Goal: Check status: Check status

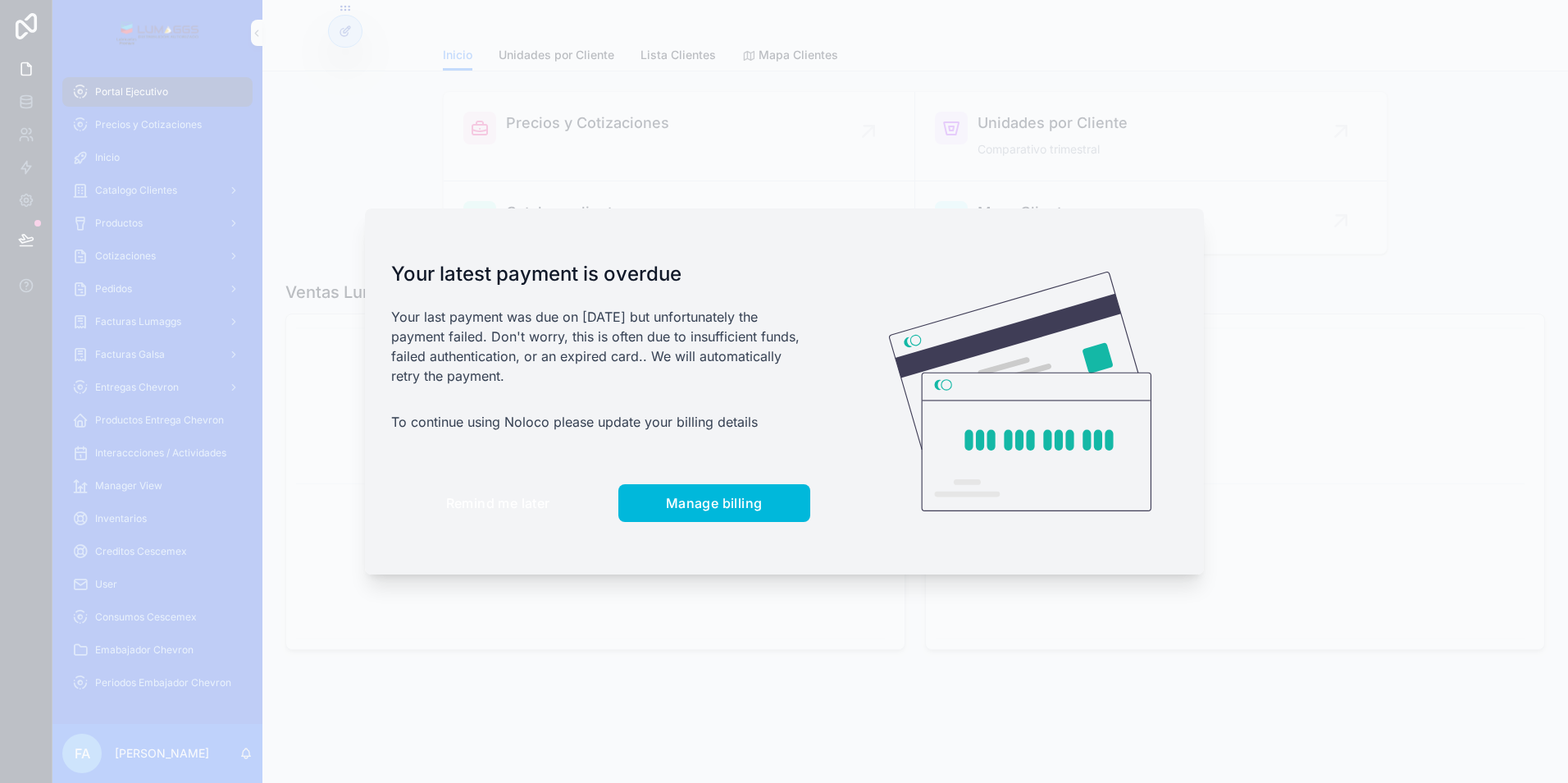
click at [464, 498] on span "Remind me later" at bounding box center [498, 503] width 104 height 16
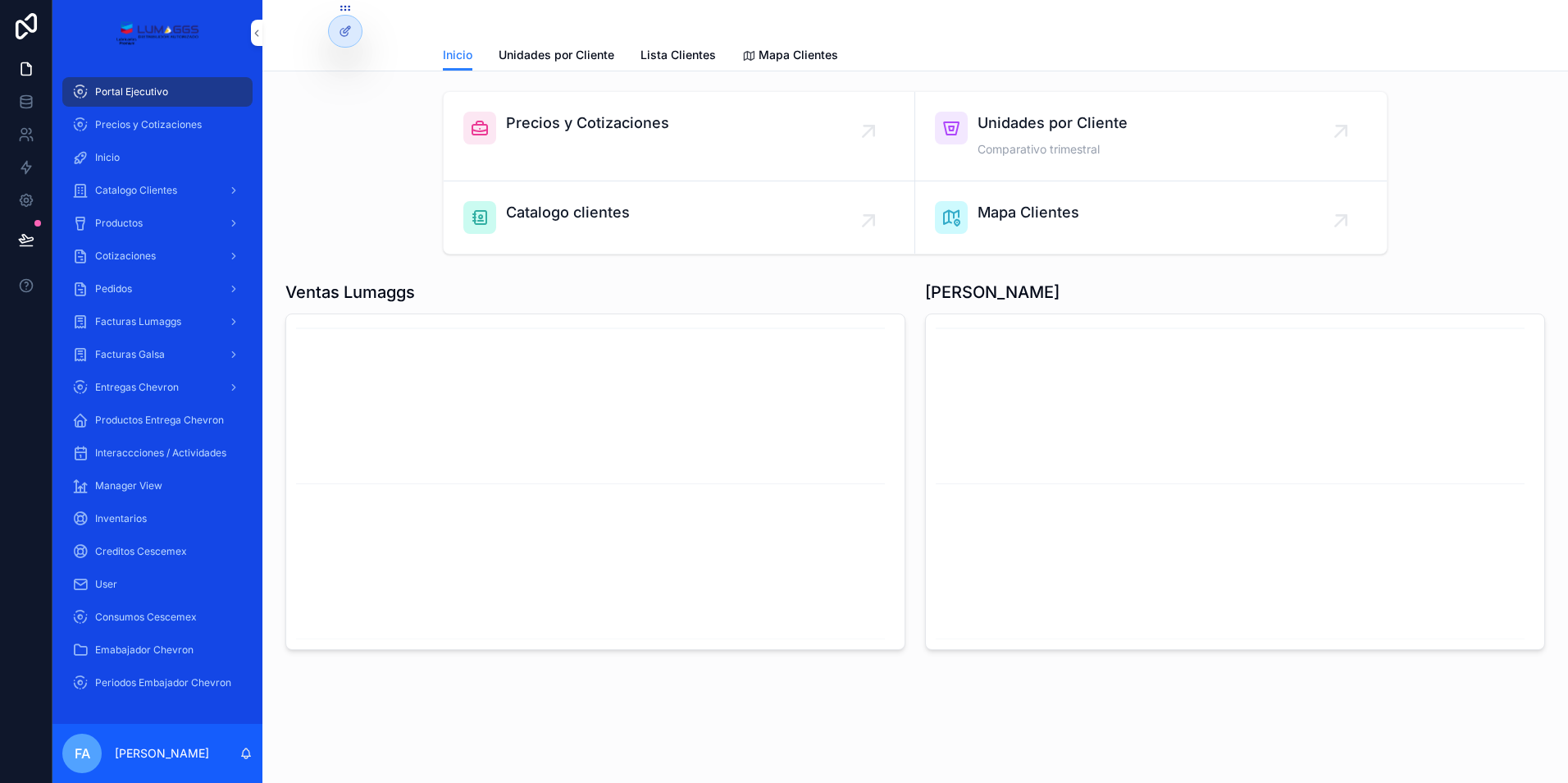
click at [103, 287] on span "Pedidos" at bounding box center [113, 289] width 37 height 13
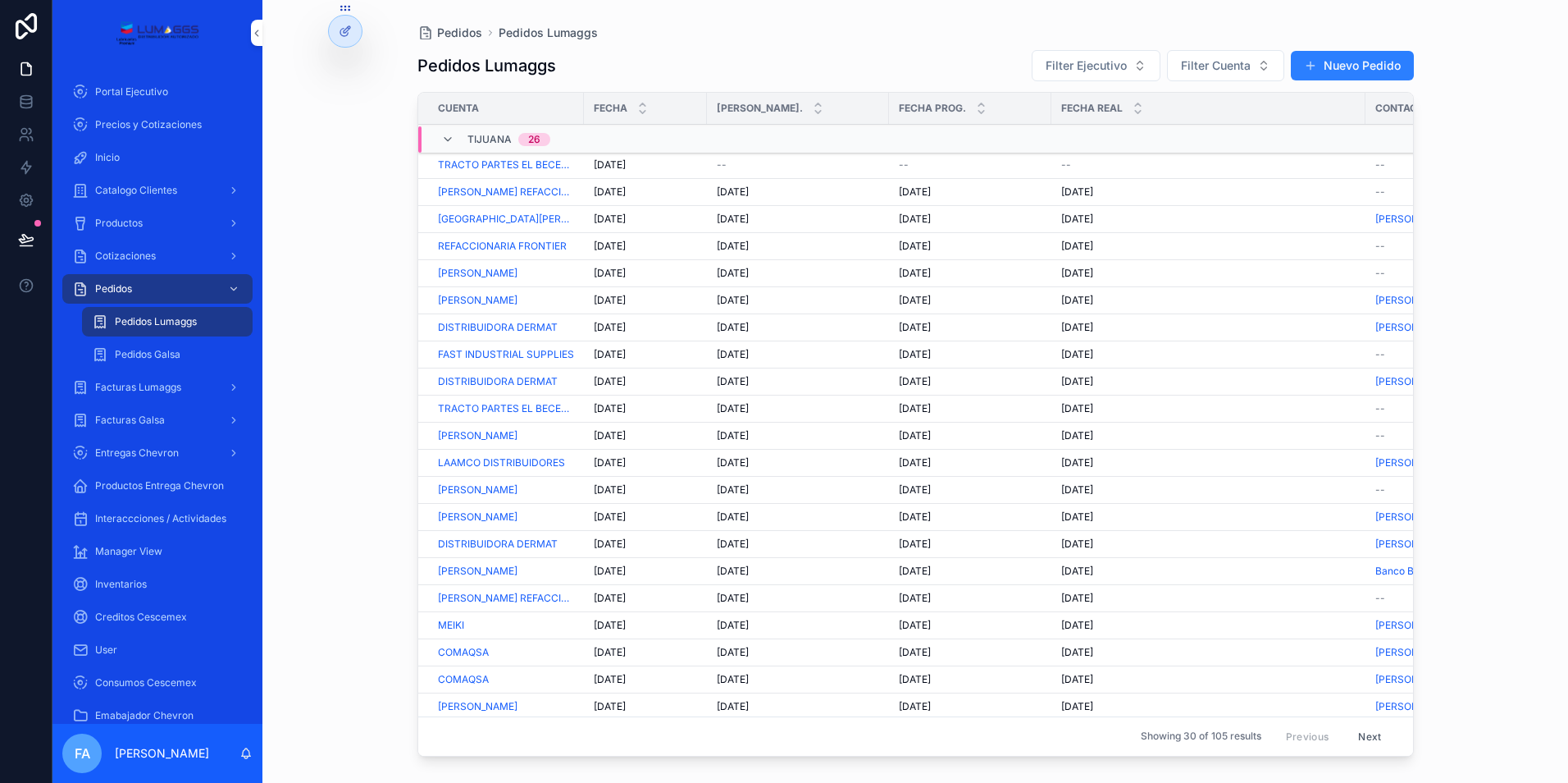
click at [615, 166] on span "[DATE]" at bounding box center [610, 165] width 32 height 13
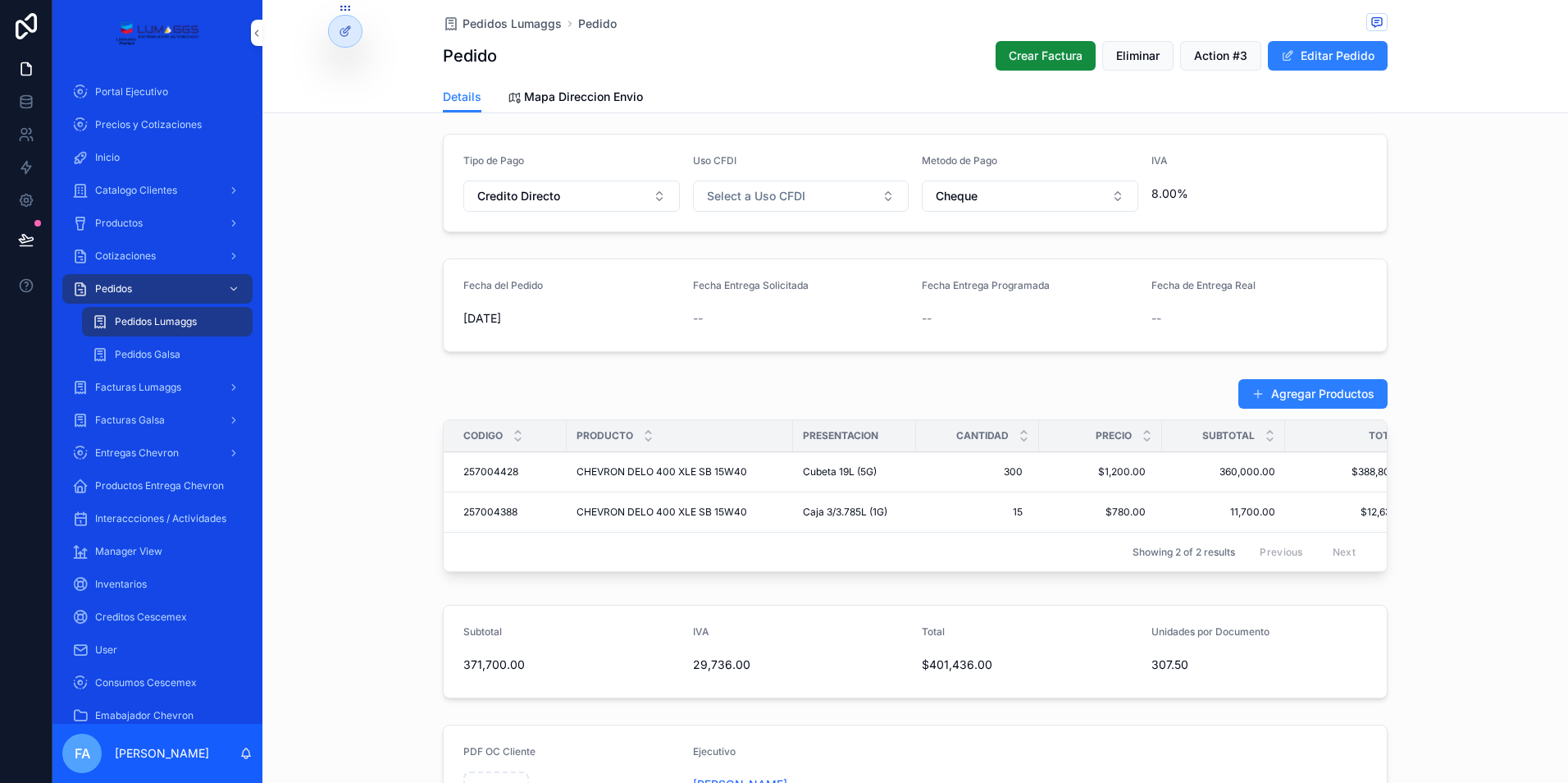
scroll to position [410, 0]
drag, startPoint x: 453, startPoint y: 464, endPoint x: 514, endPoint y: 469, distance: 61.2
click at [514, 469] on td "257004428 257004428" at bounding box center [505, 469] width 123 height 40
copy span "257004428"
click at [492, 25] on span "Pedidos Lumaggs" at bounding box center [512, 24] width 99 height 16
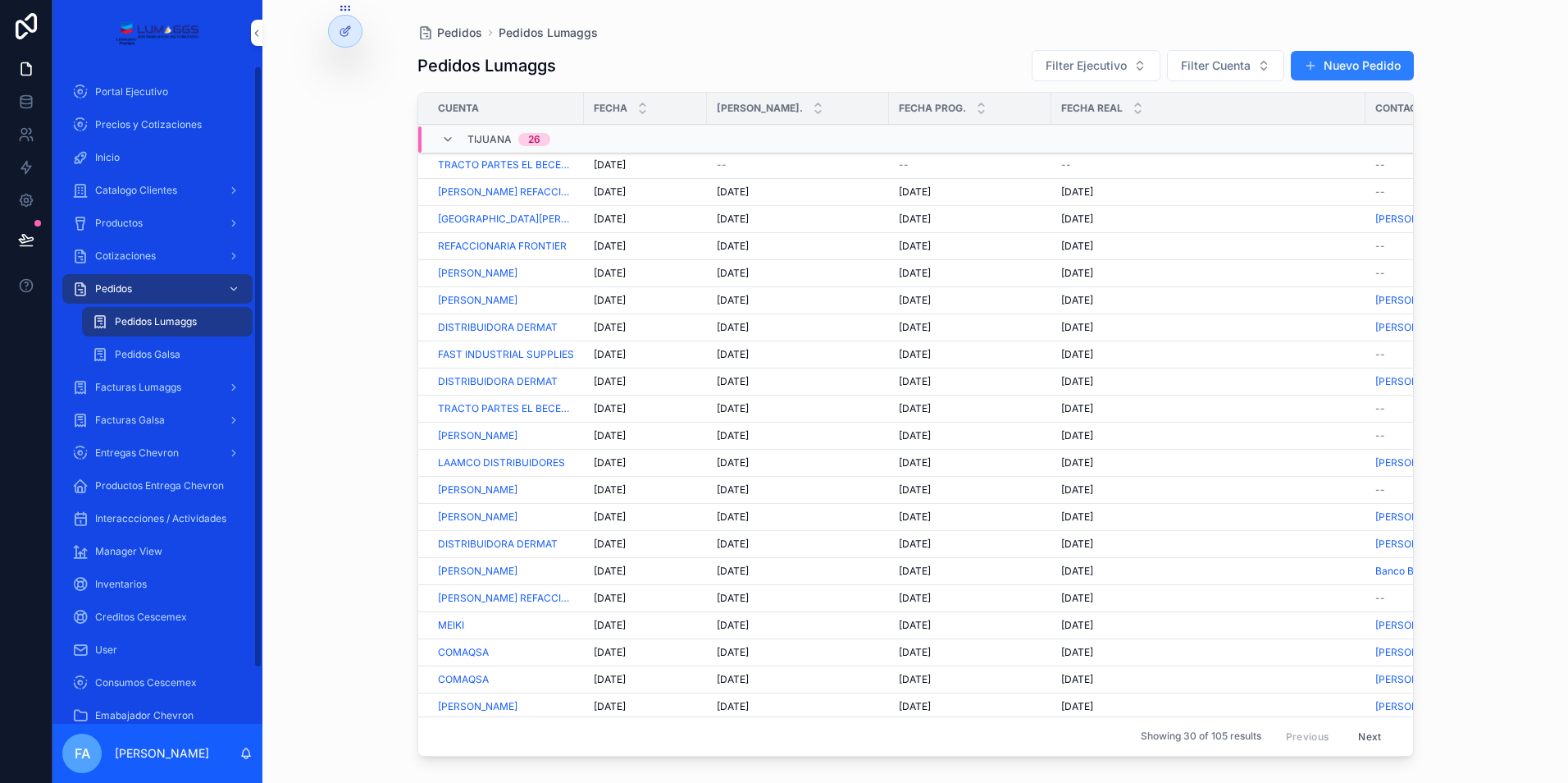
click at [158, 358] on span "Pedidos Galsa" at bounding box center [148, 355] width 66 height 13
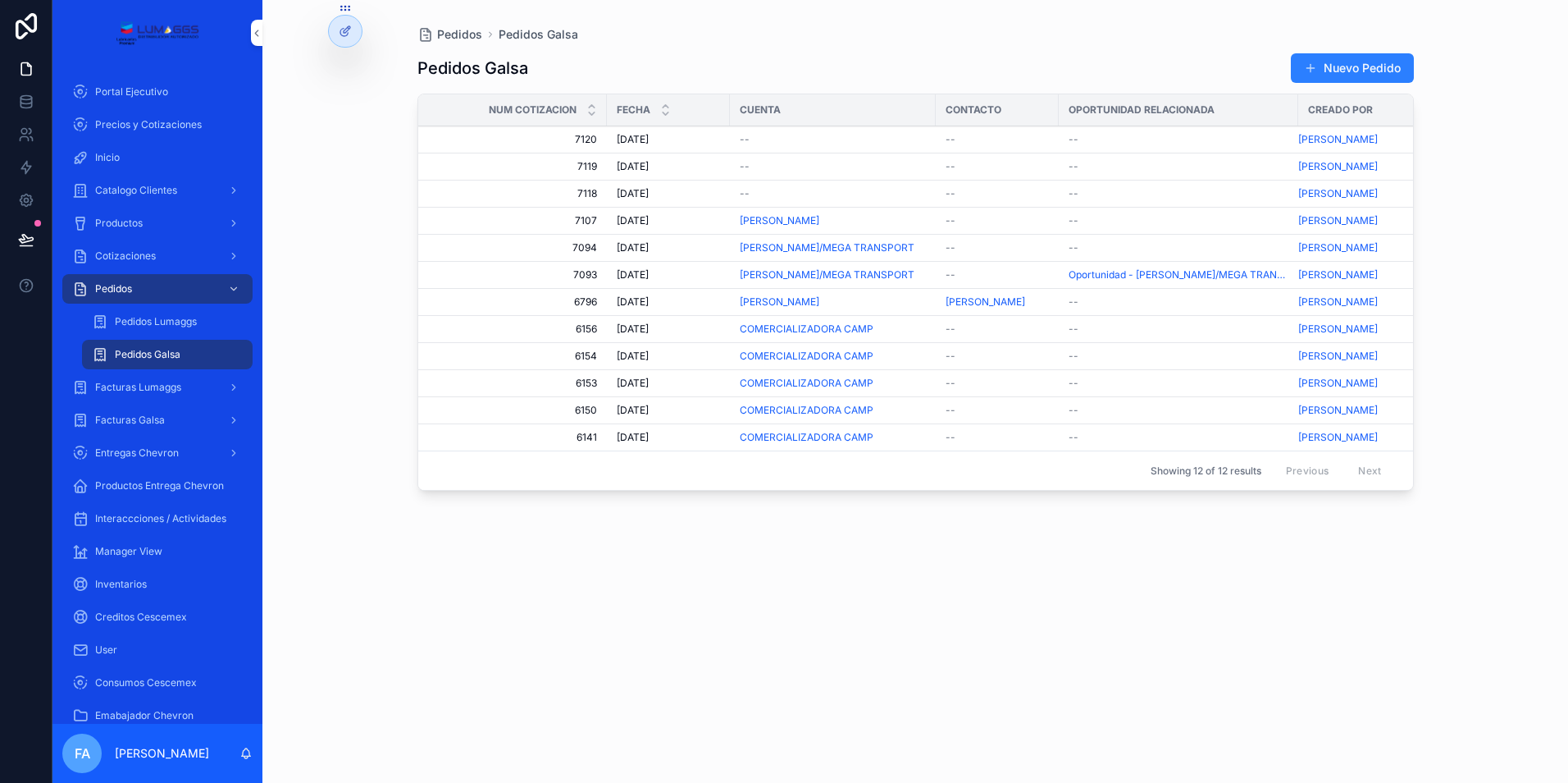
click at [82, 340] on link "Pedidos Galsa" at bounding box center [167, 355] width 171 height 30
click at [464, 34] on span "Pedidos" at bounding box center [459, 34] width 45 height 16
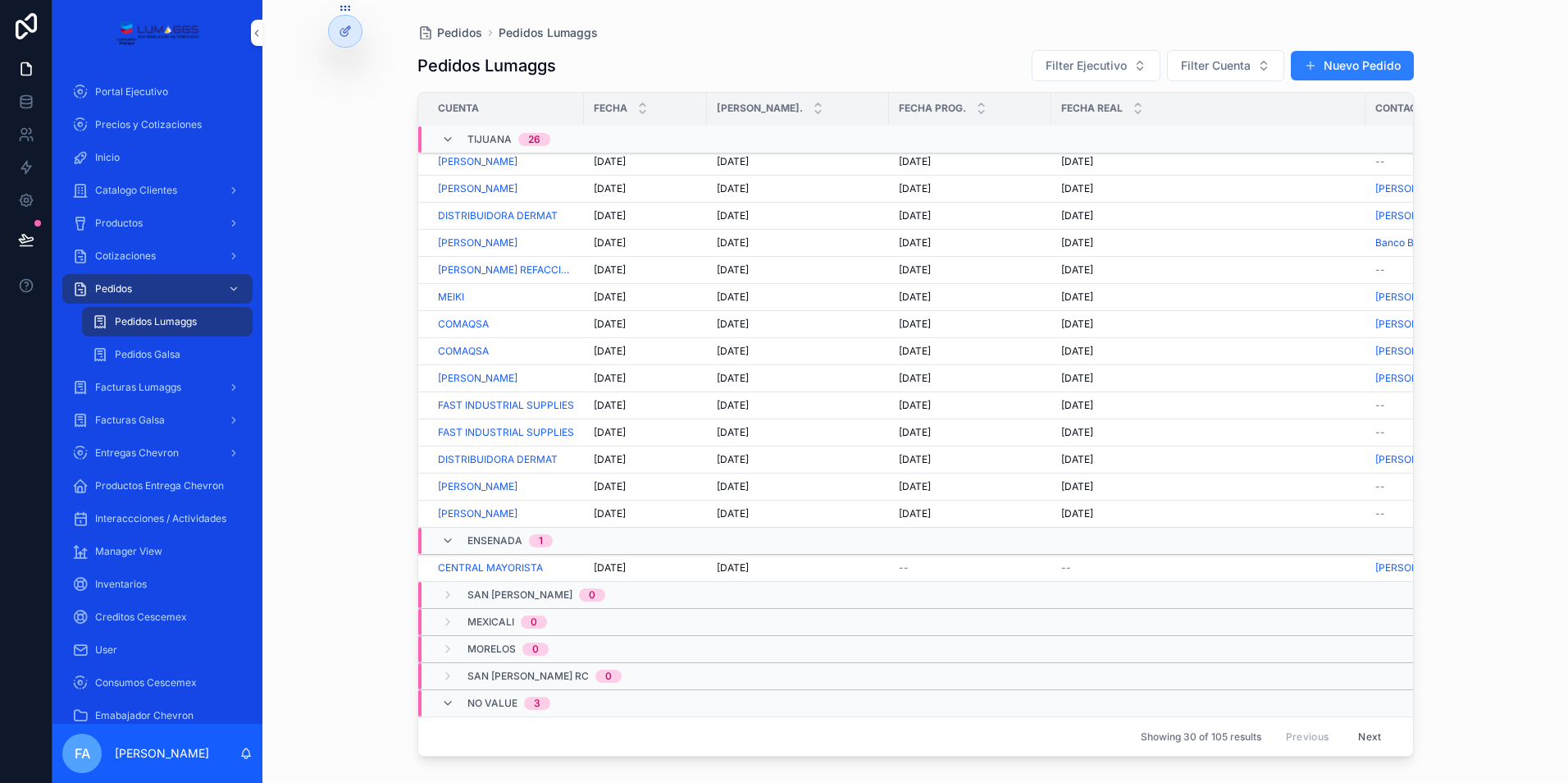
scroll to position [445, 0]
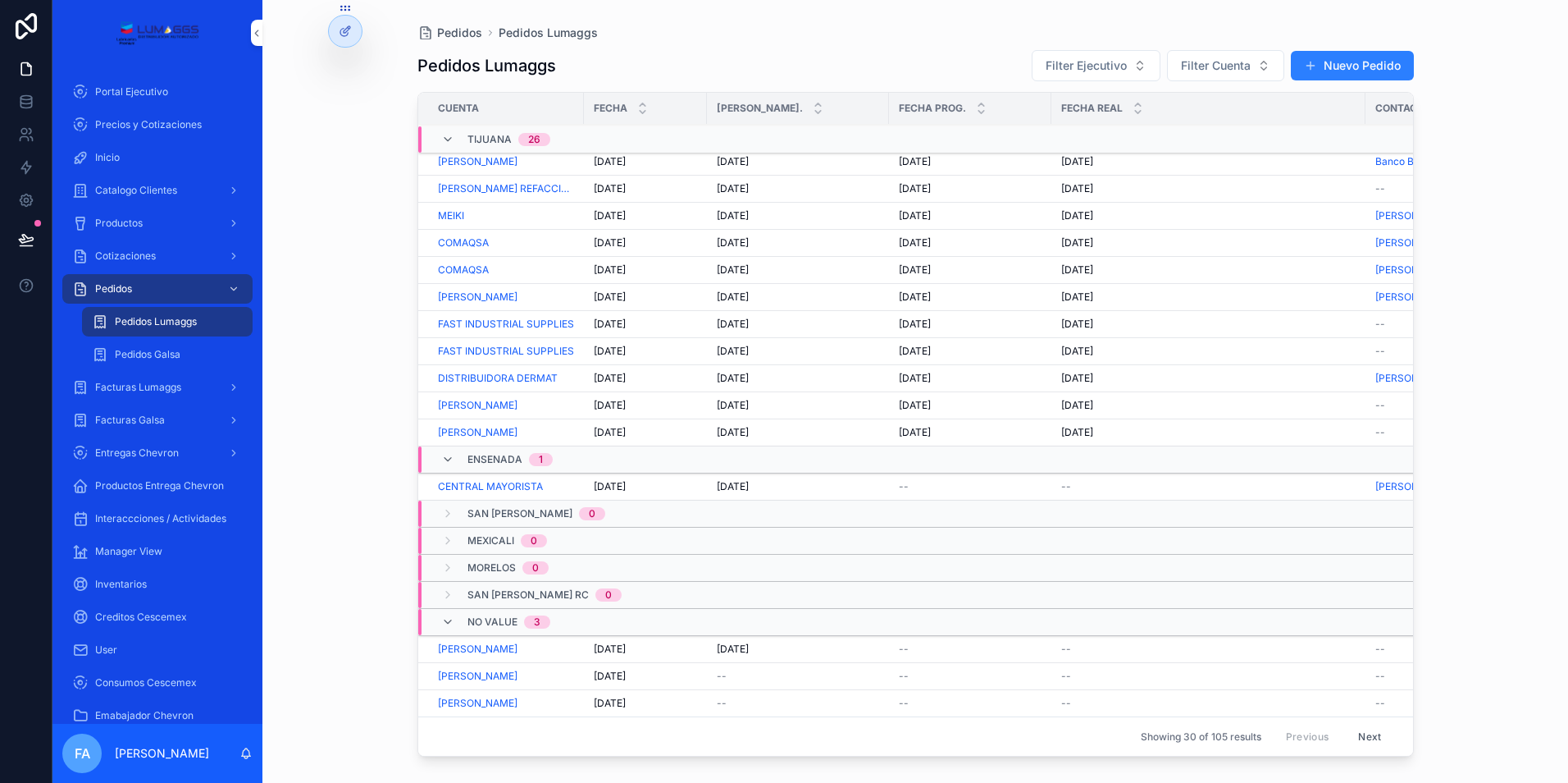
click at [506, 453] on span "Ensenada" at bounding box center [495, 460] width 55 height 13
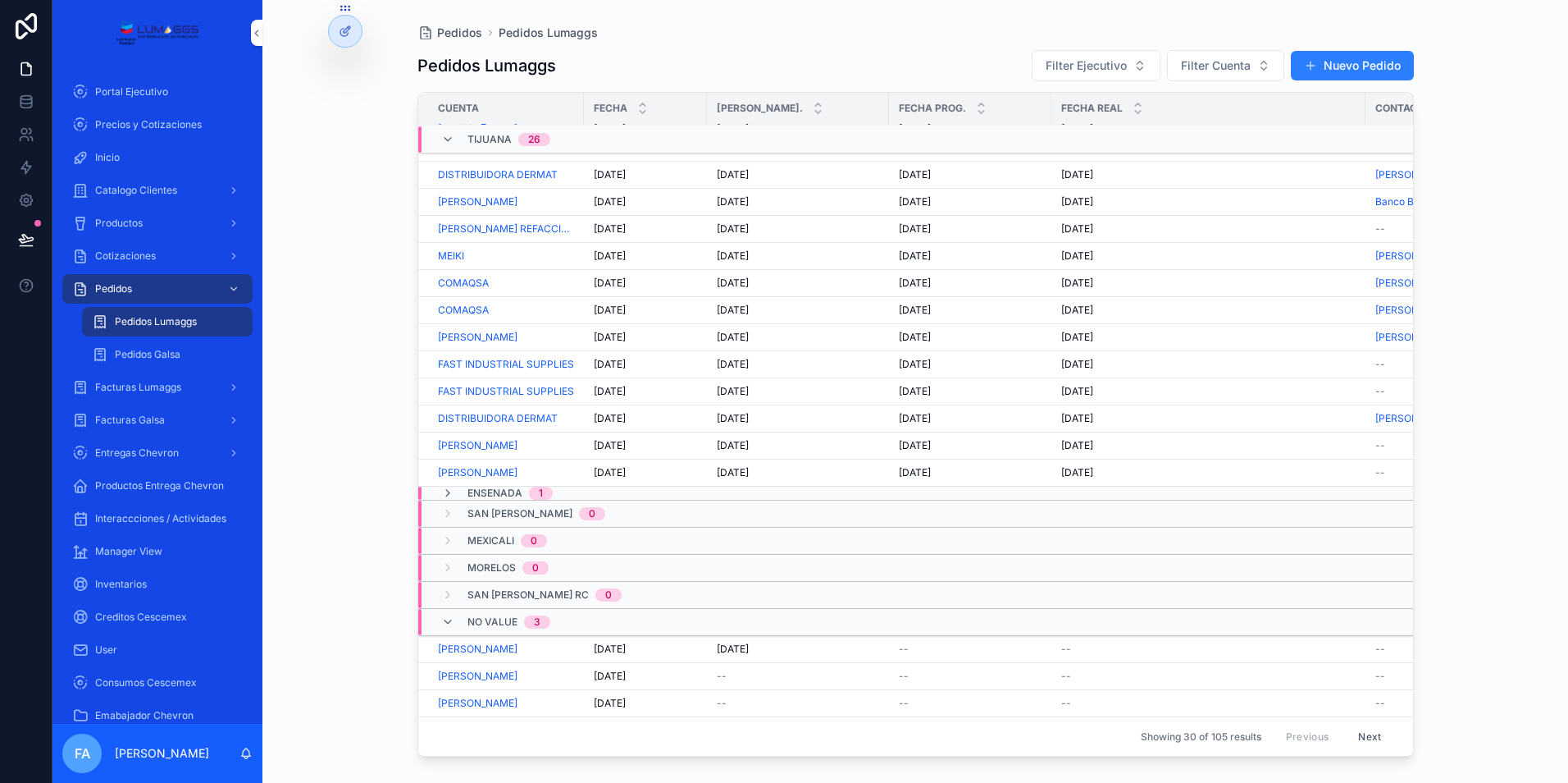
scroll to position [405, 0]
click at [540, 487] on div "1" at bounding box center [541, 493] width 4 height 13
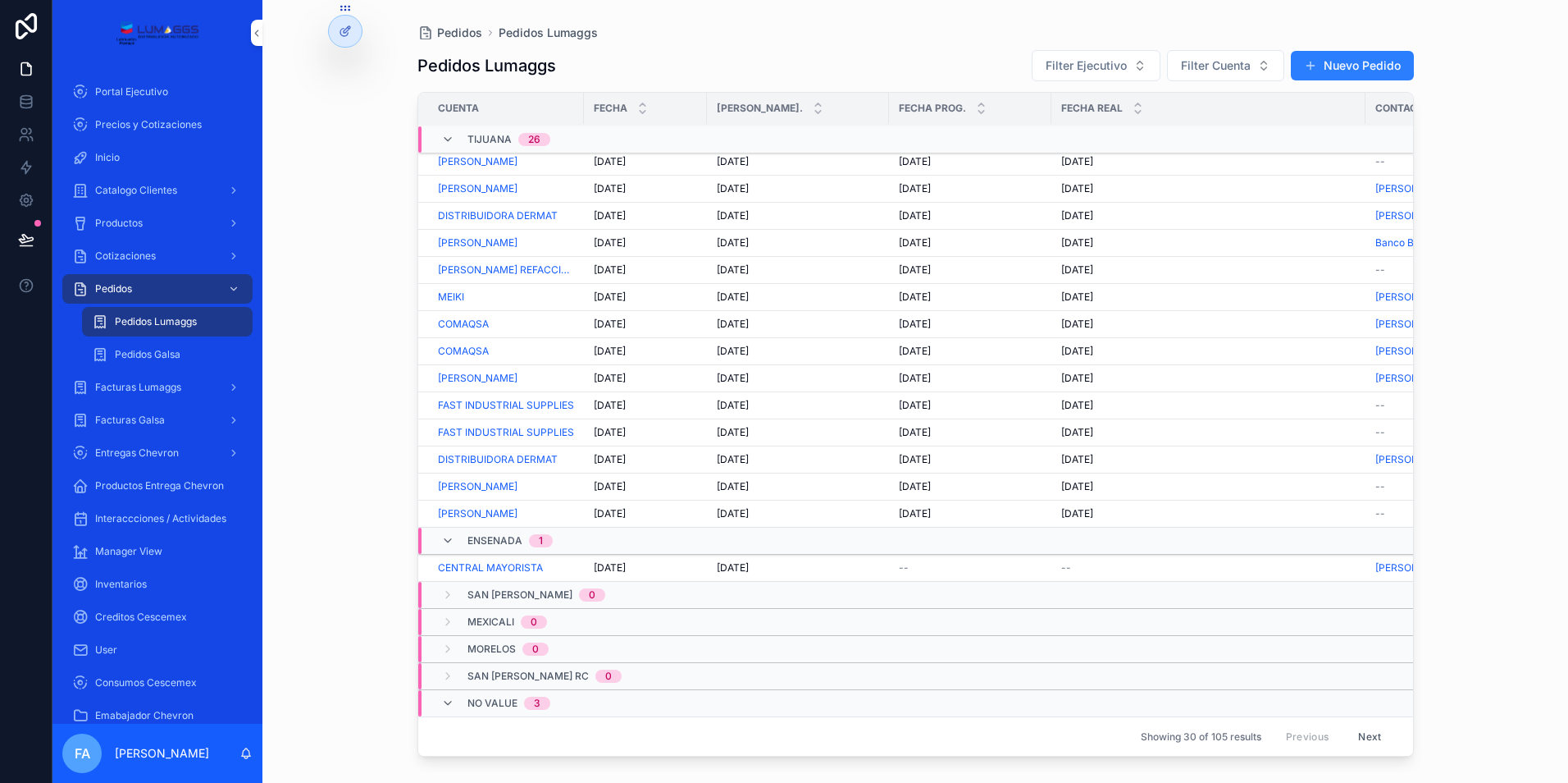
scroll to position [445, 0]
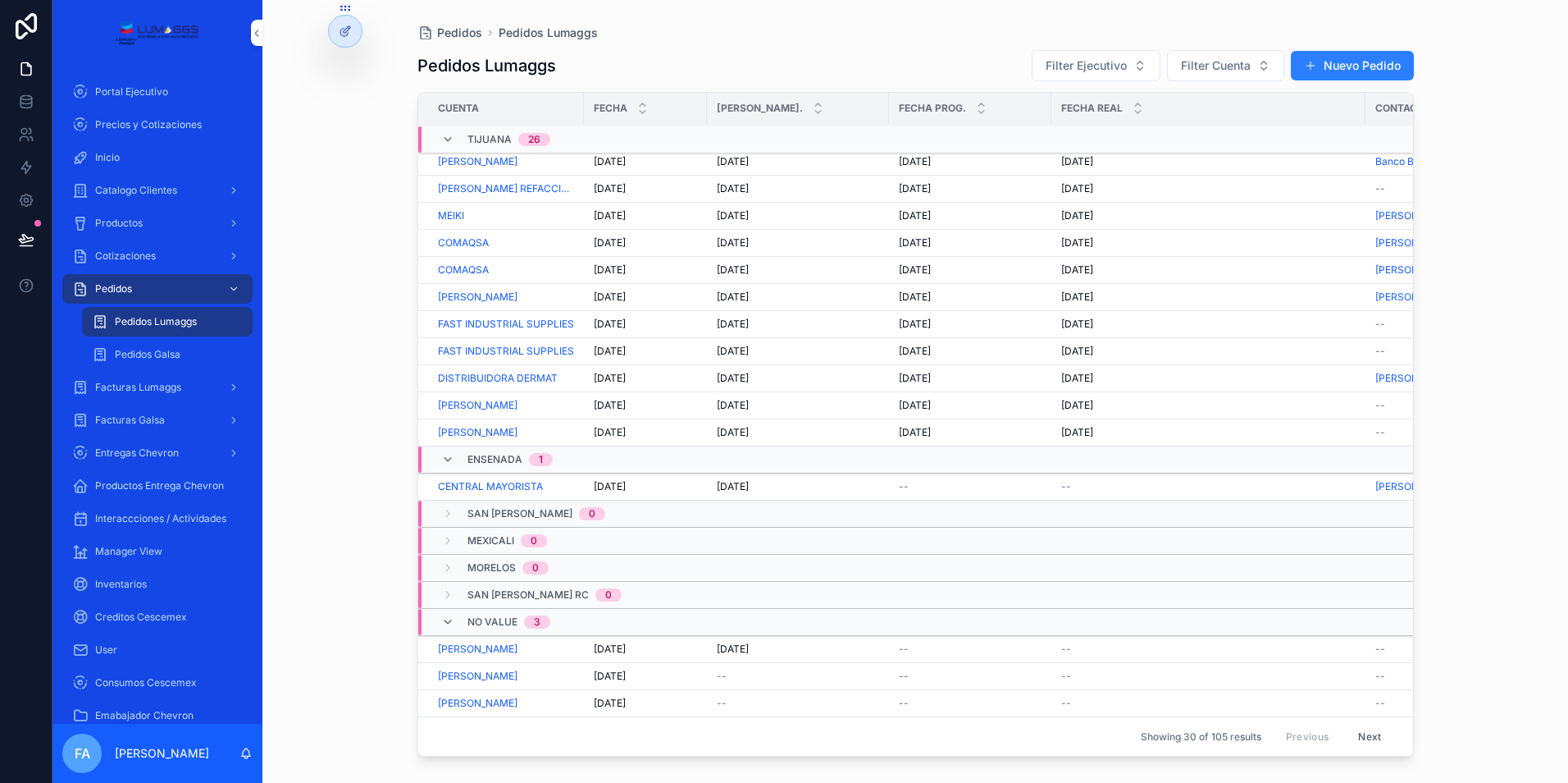
click at [447, 453] on icon "scrollable content" at bounding box center [448, 460] width 13 height 13
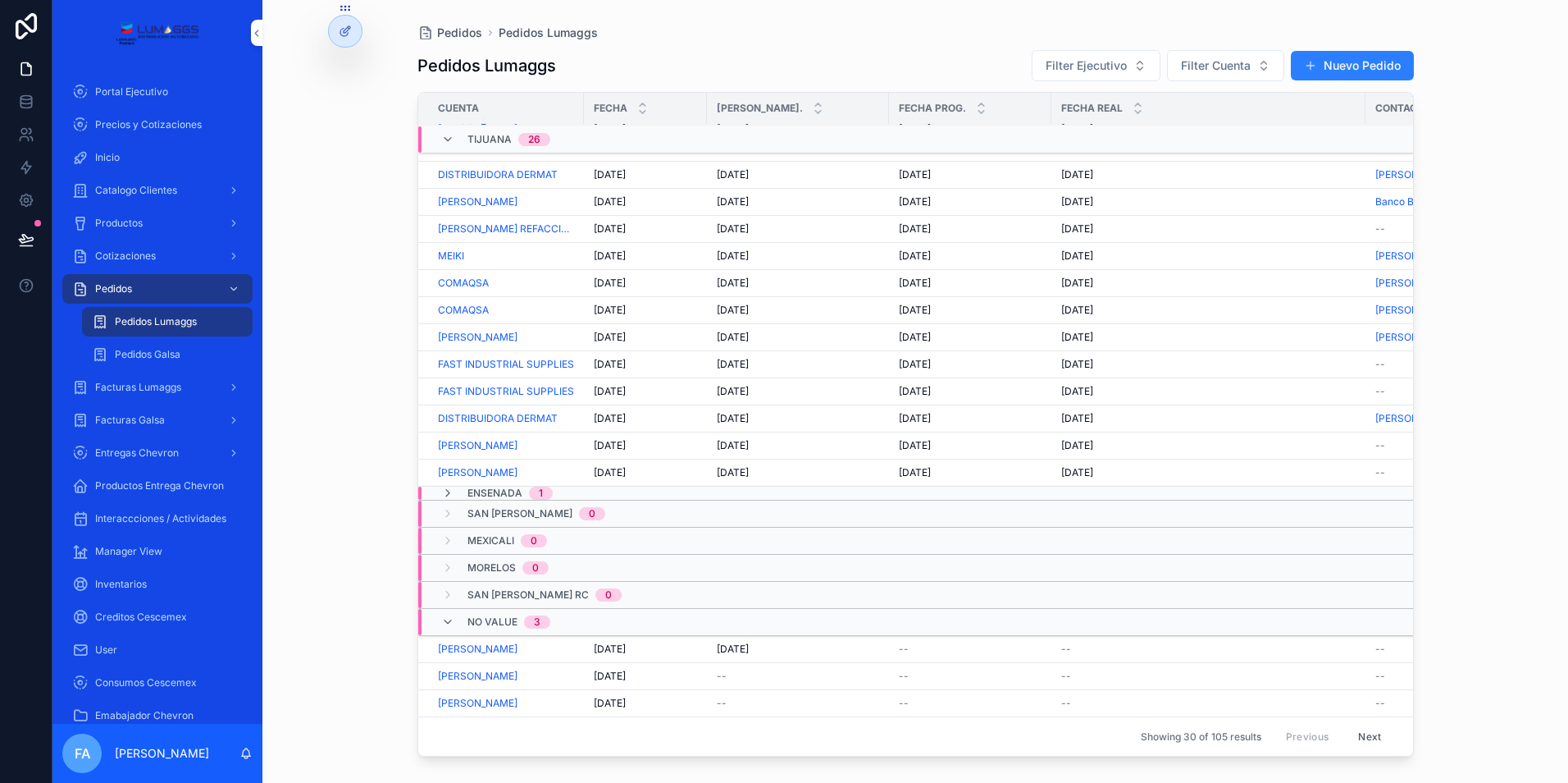
scroll to position [405, 0]
click at [445, 487] on icon "scrollable content" at bounding box center [448, 493] width 13 height 13
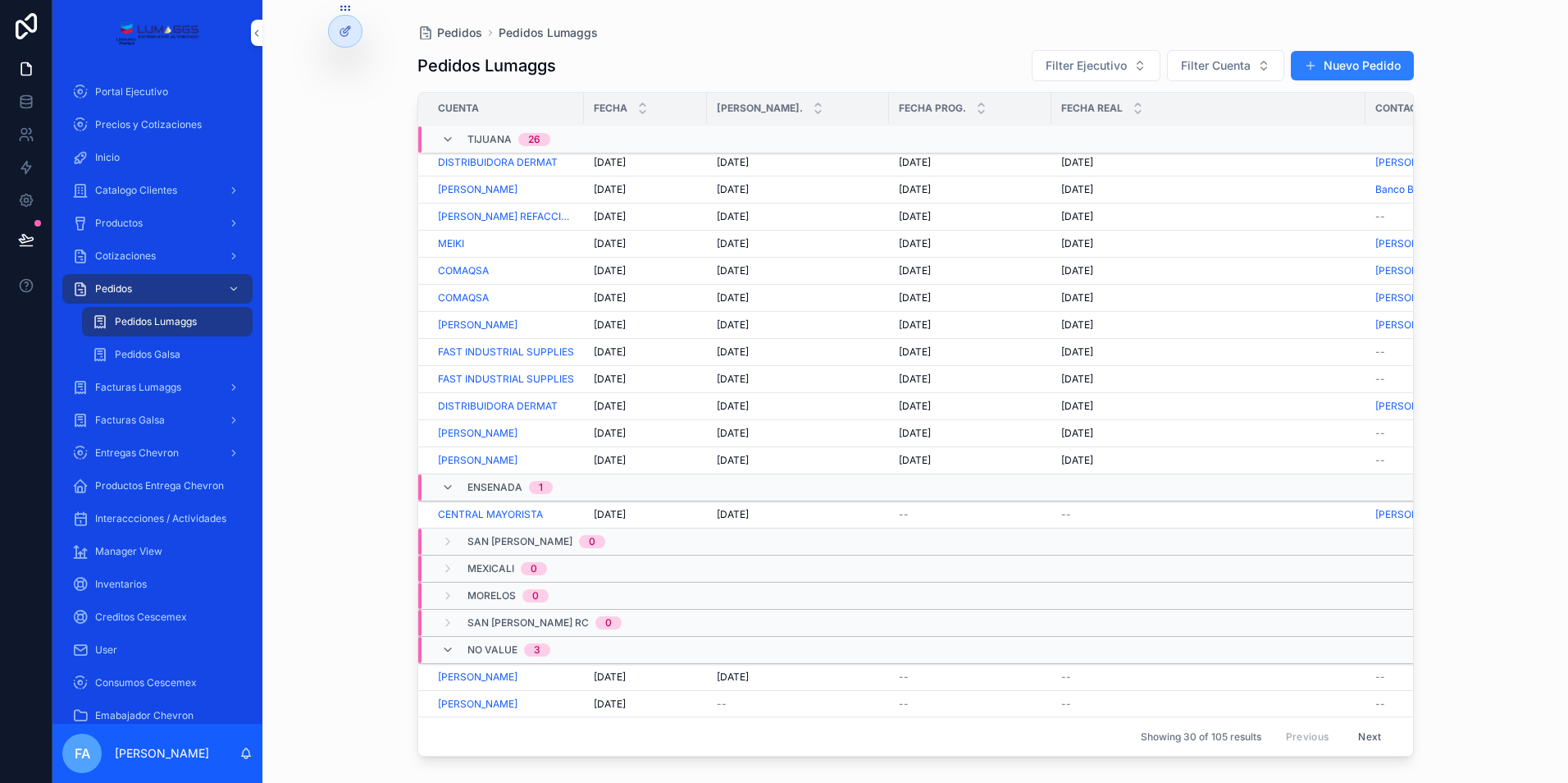
scroll to position [445, 0]
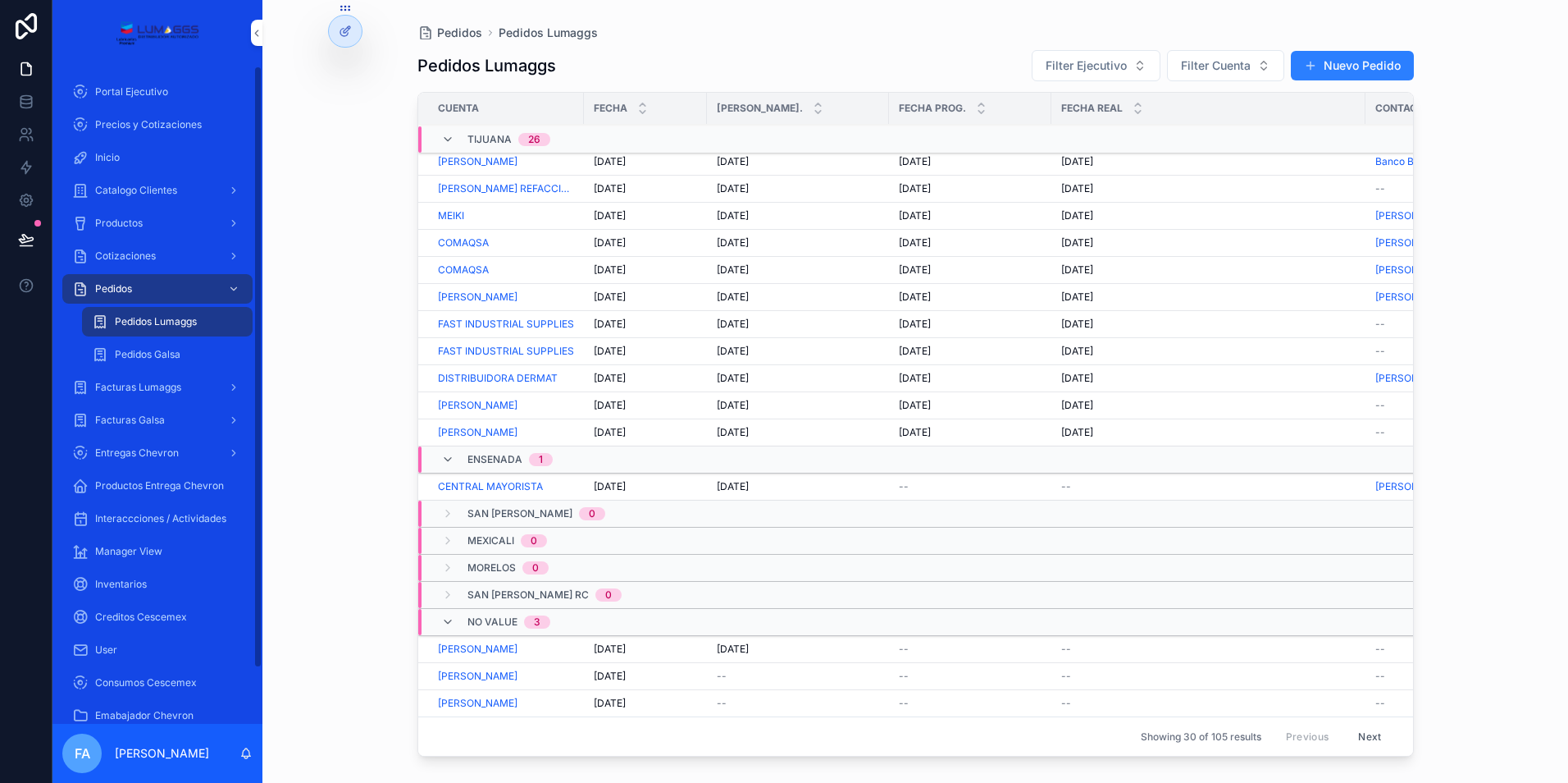
click at [185, 352] on div "Pedidos Galsa" at bounding box center [167, 355] width 151 height 26
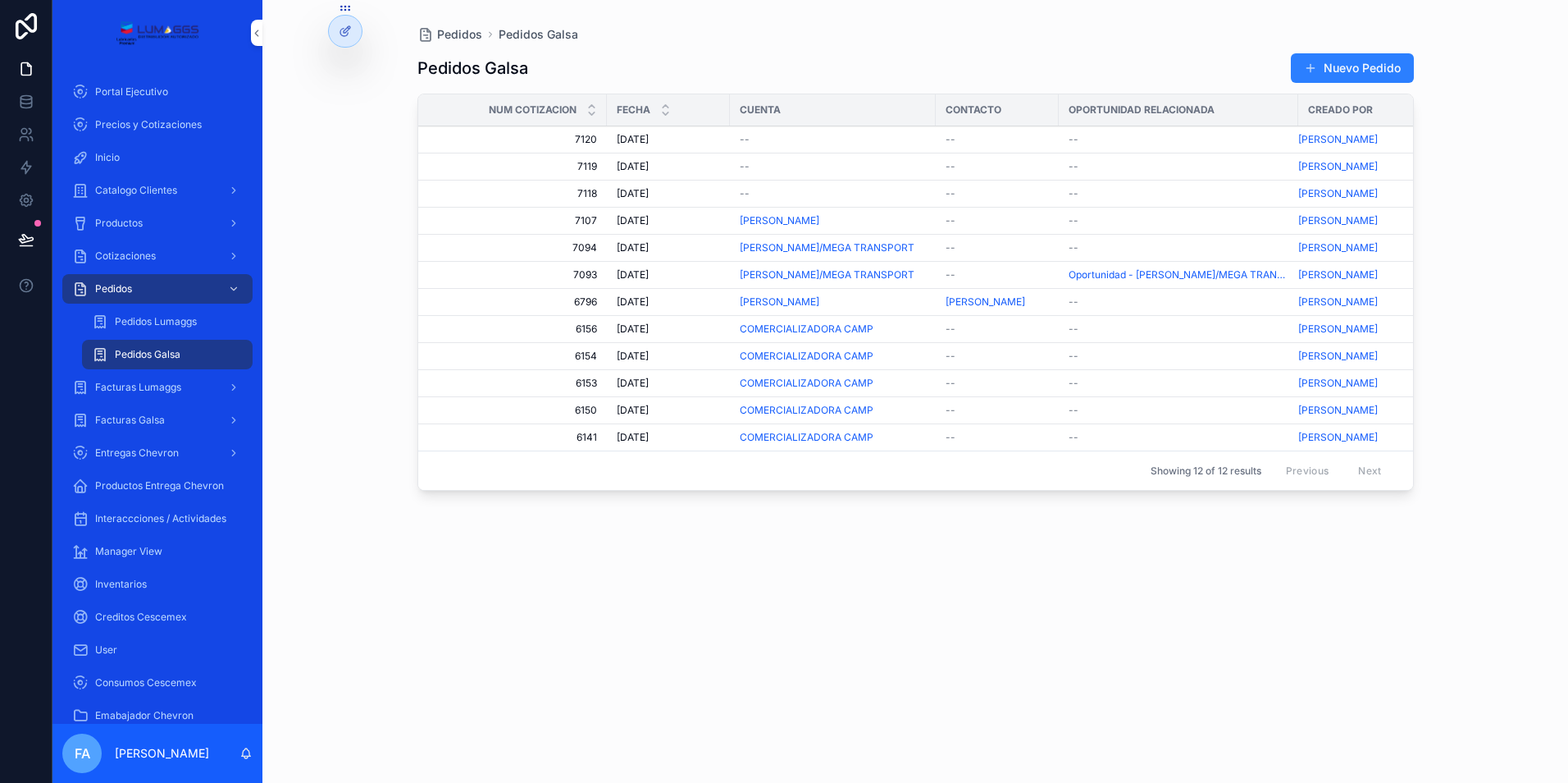
click at [159, 258] on div "Cotizaciones" at bounding box center [158, 256] width 171 height 26
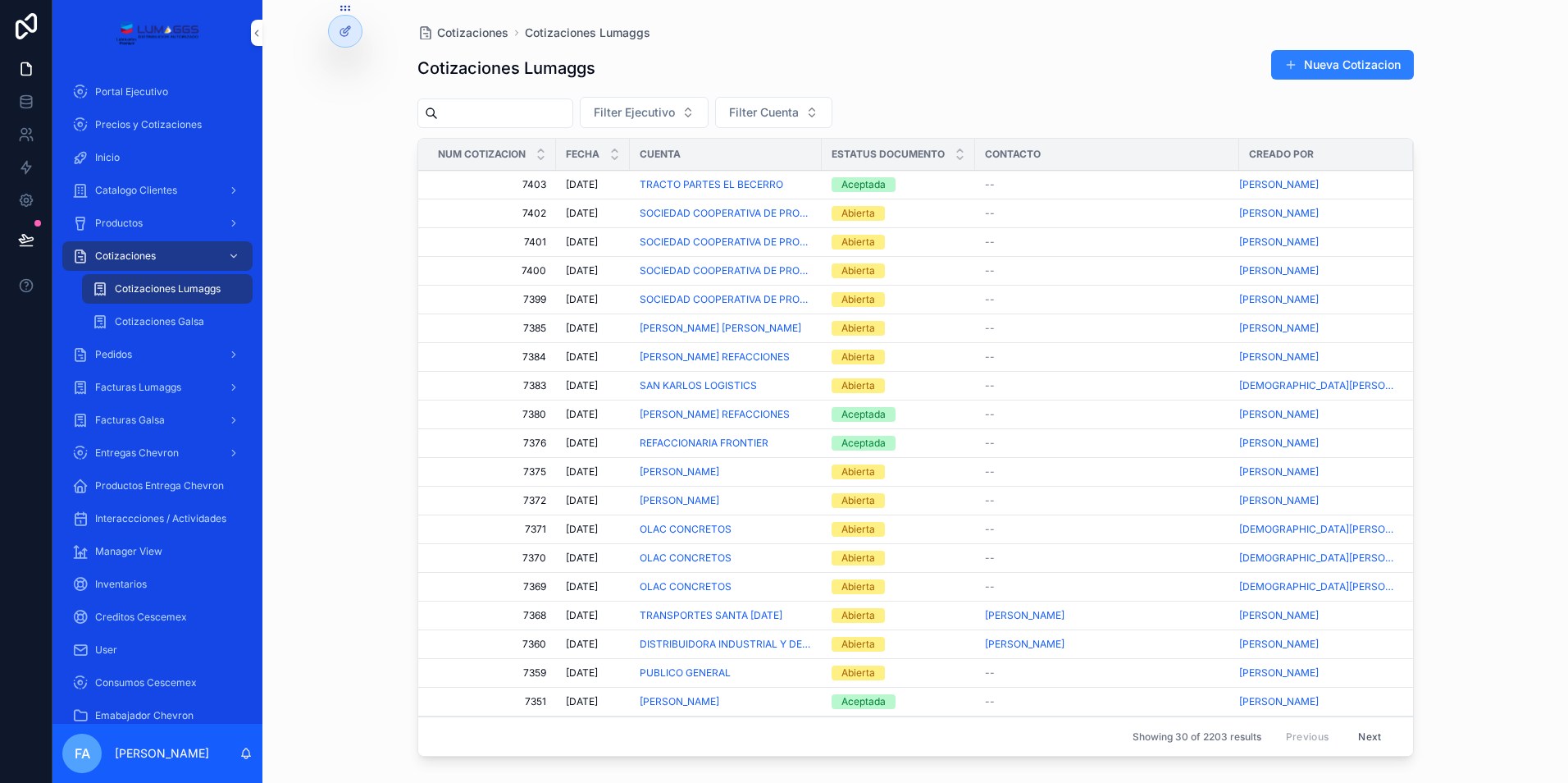
click at [865, 184] on div "Aceptada" at bounding box center [864, 185] width 44 height 15
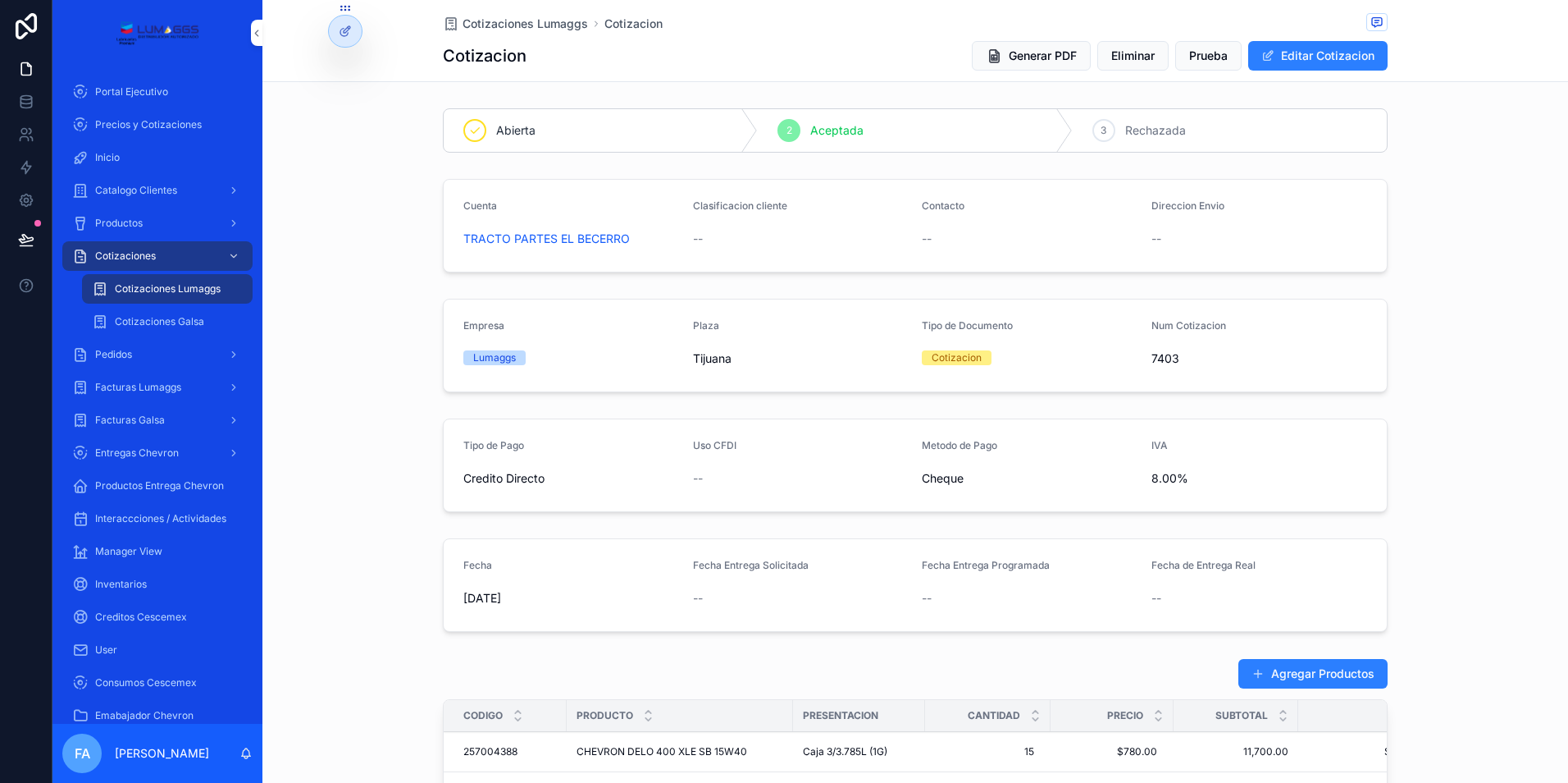
click at [165, 348] on div "Pedidos" at bounding box center [158, 355] width 171 height 26
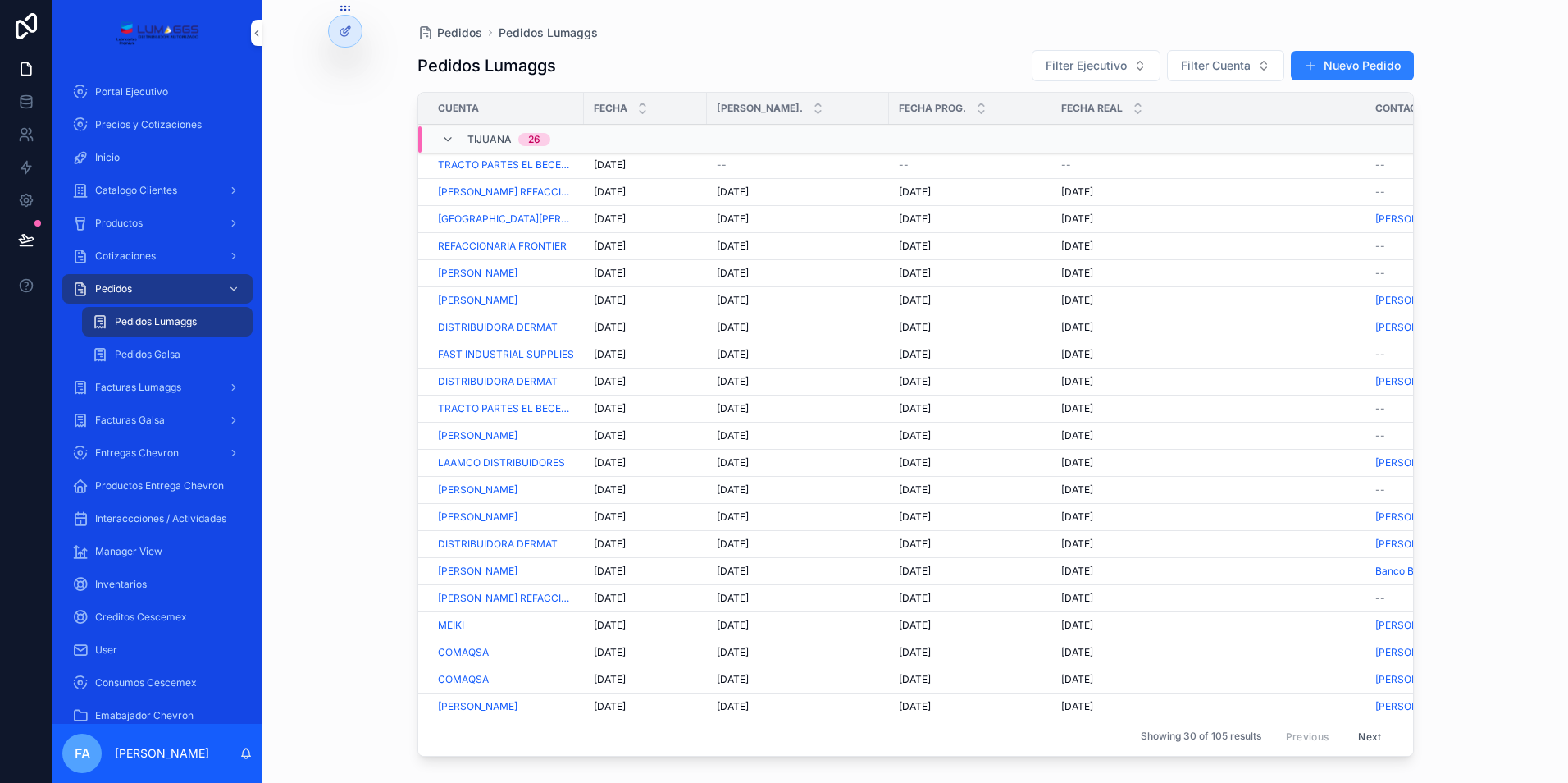
click at [617, 162] on span "[DATE]" at bounding box center [610, 165] width 32 height 13
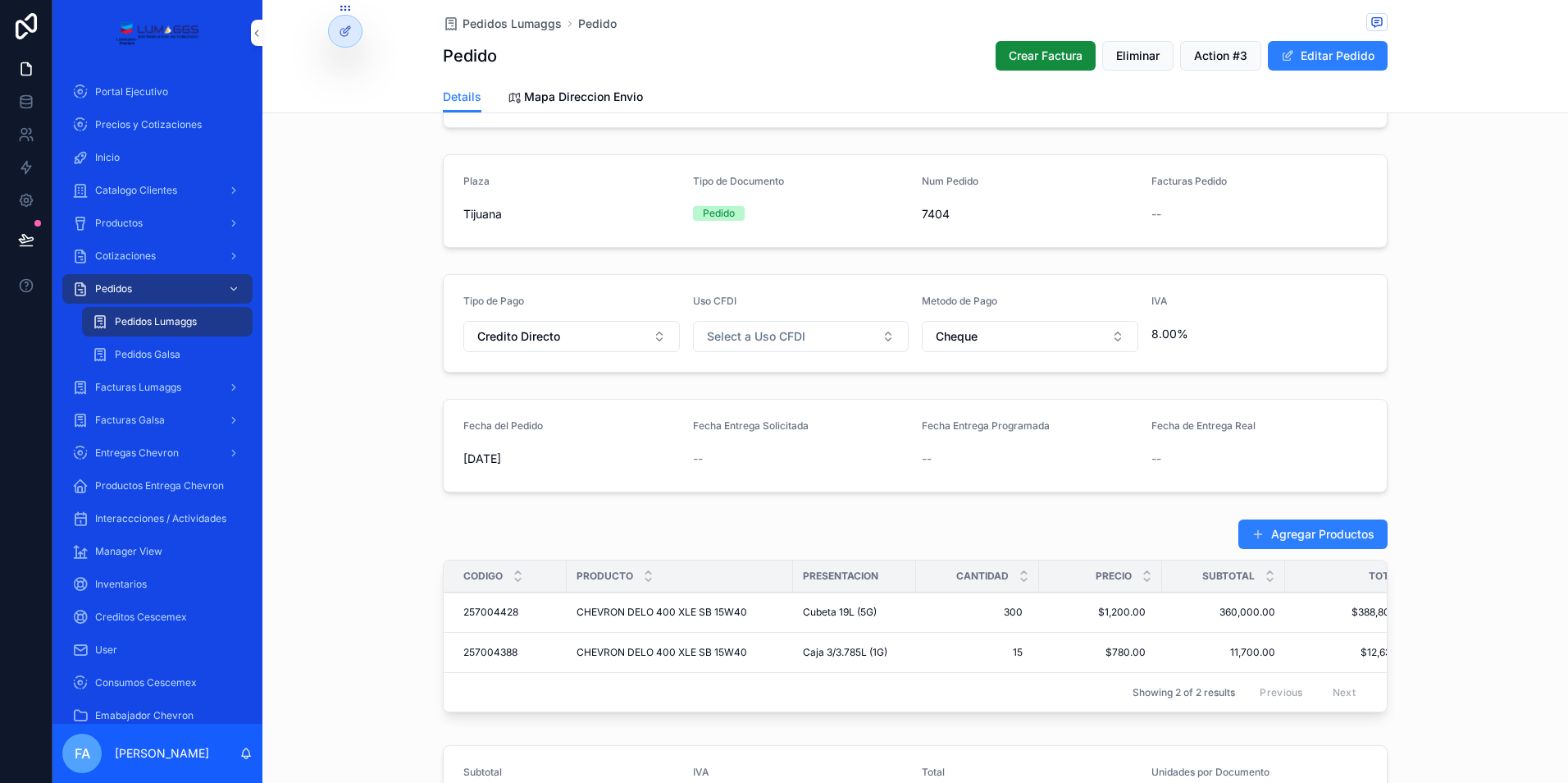
scroll to position [328, 0]
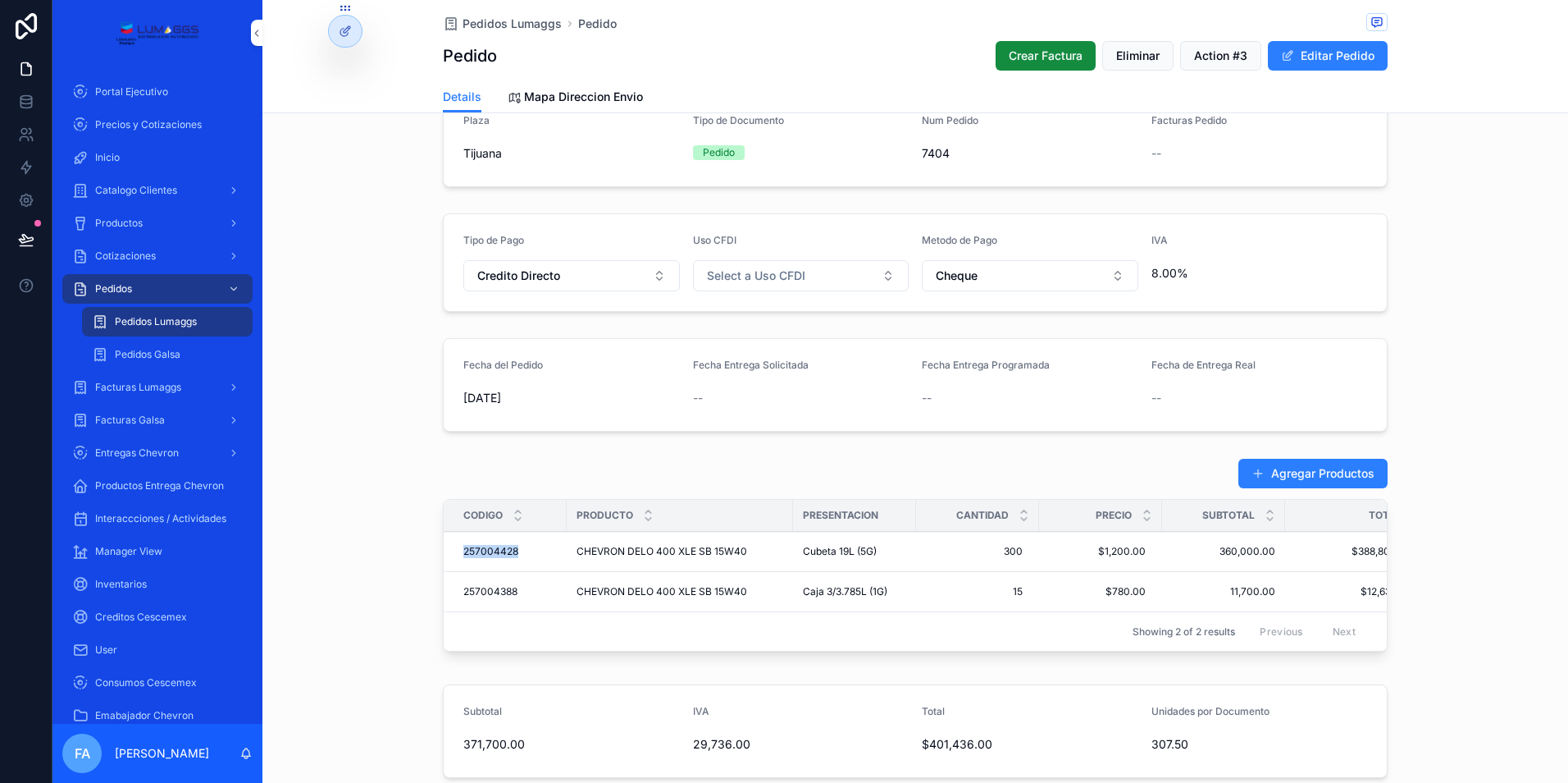
drag, startPoint x: 452, startPoint y: 550, endPoint x: 511, endPoint y: 553, distance: 59.1
click at [511, 553] on td "257004428 257004428" at bounding box center [505, 552] width 123 height 40
copy span "257004428"
click at [513, 25] on span "Pedidos Lumaggs" at bounding box center [512, 24] width 99 height 16
